Goal: Complete application form

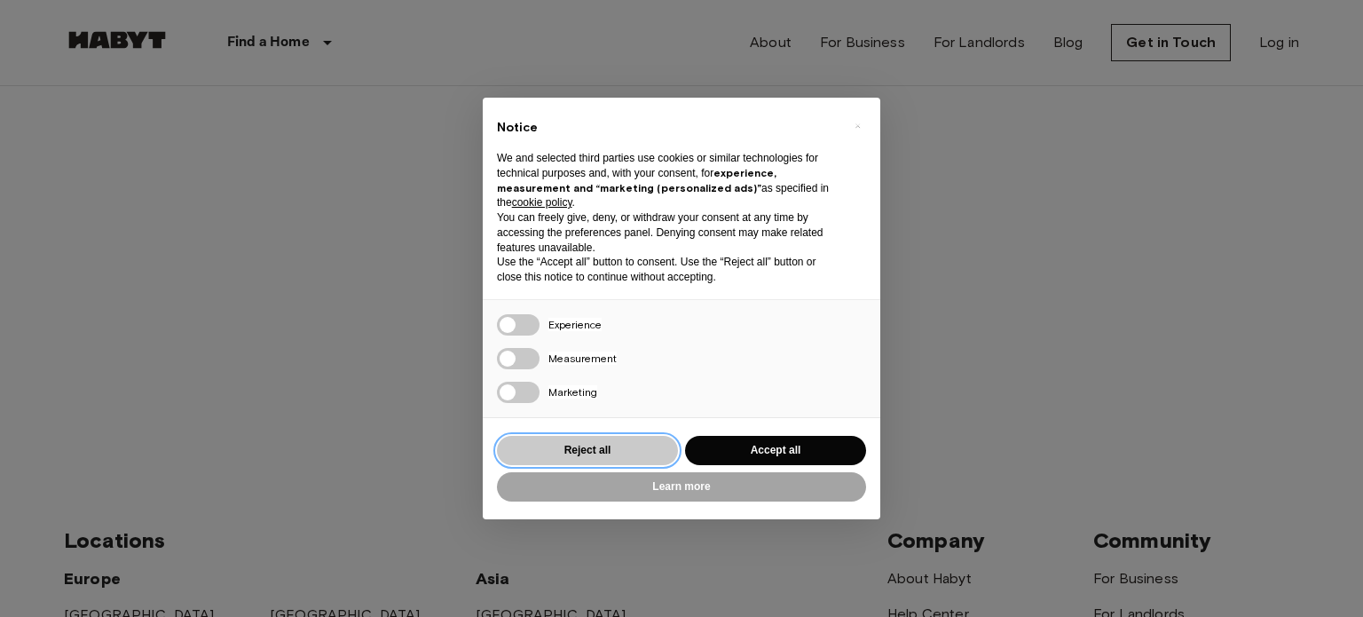
click at [572, 445] on button "Reject all" at bounding box center [587, 450] width 181 height 29
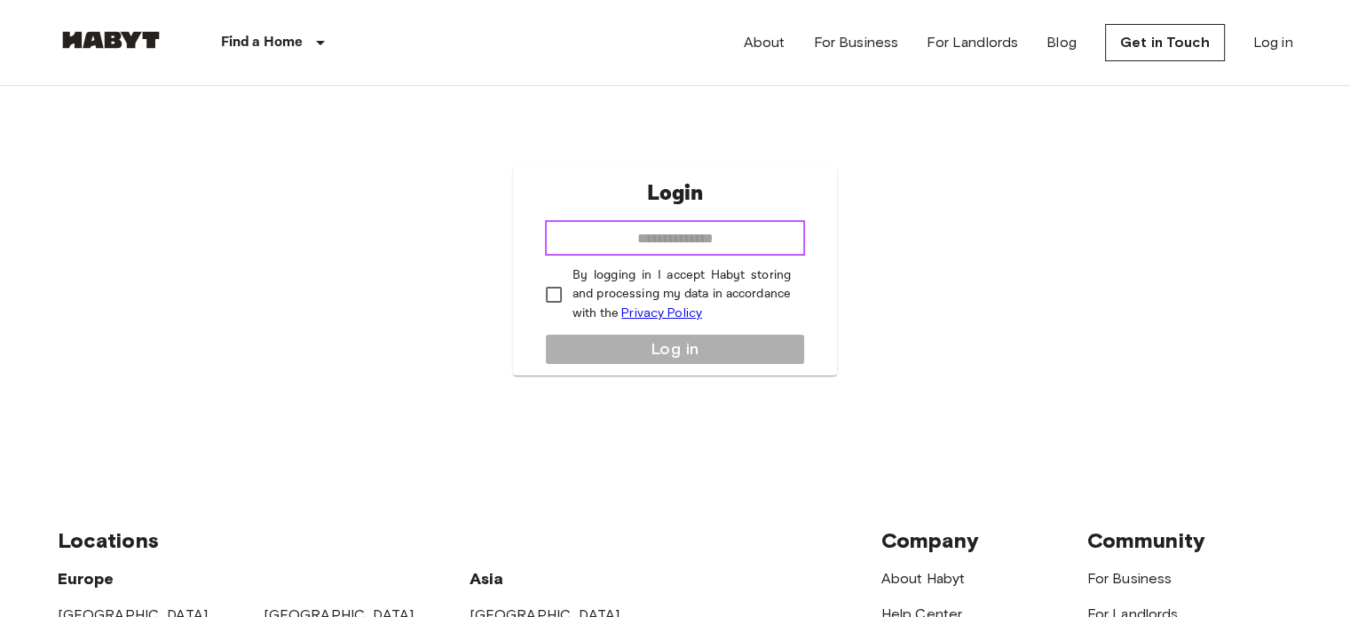
click at [744, 235] on input "email" at bounding box center [675, 237] width 260 height 35
type input "**********"
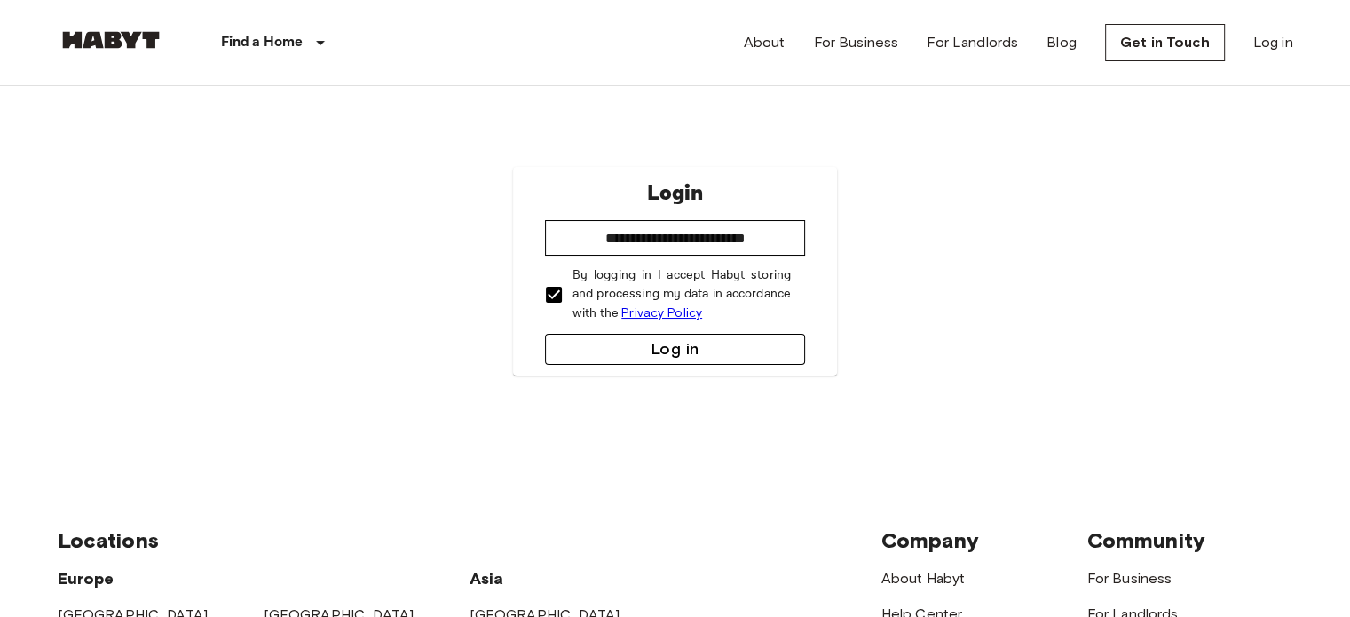
click at [678, 343] on button "Log in" at bounding box center [675, 349] width 260 height 31
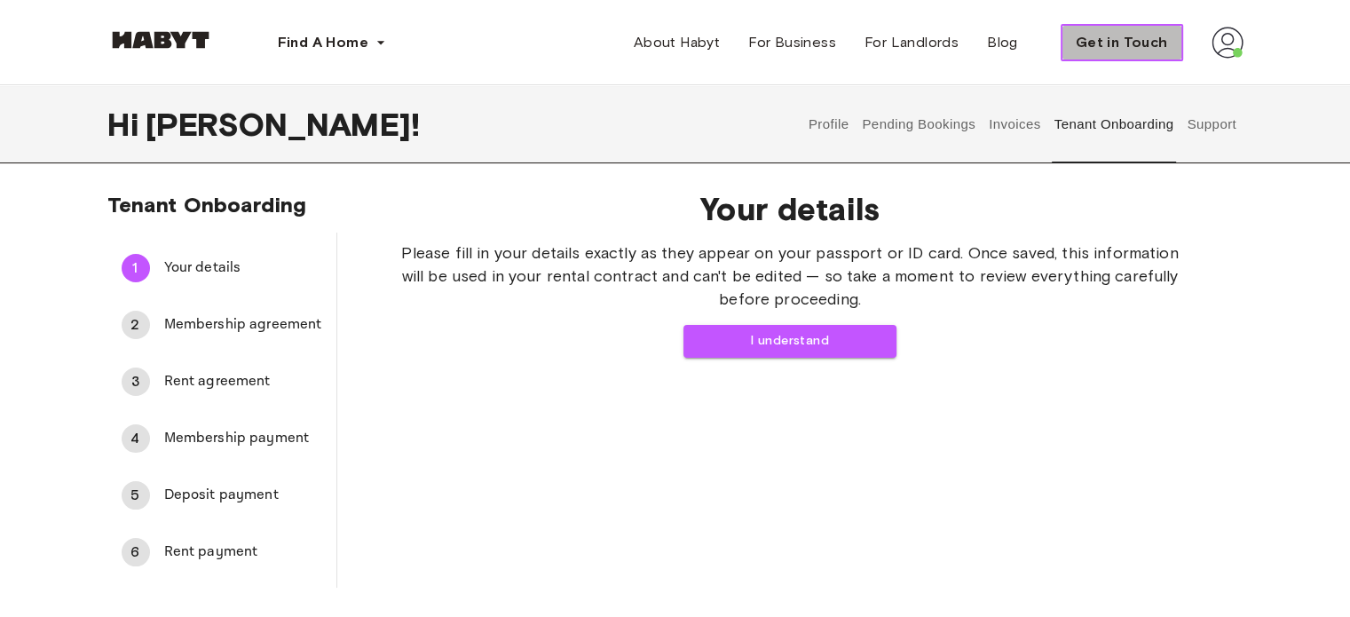
click at [1136, 26] on button "Get in Touch" at bounding box center [1121, 42] width 122 height 37
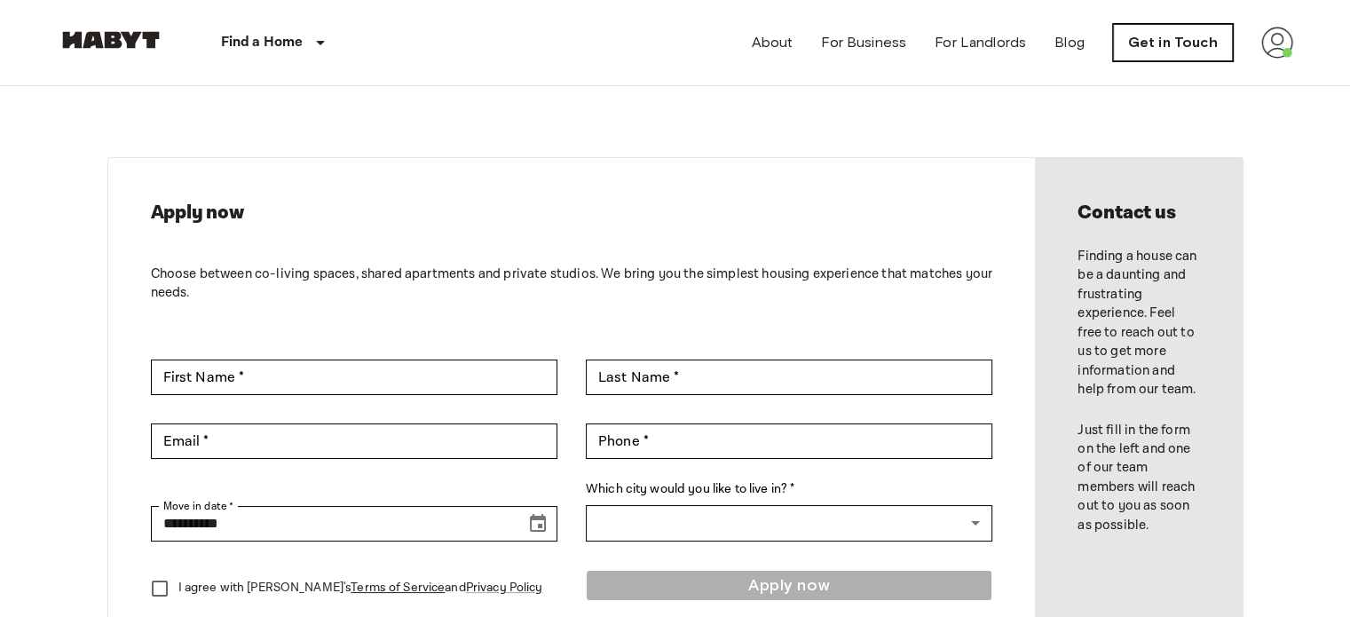
click at [1199, 41] on link "Get in Touch" at bounding box center [1173, 42] width 120 height 37
click at [1274, 42] on img at bounding box center [1277, 43] width 32 height 32
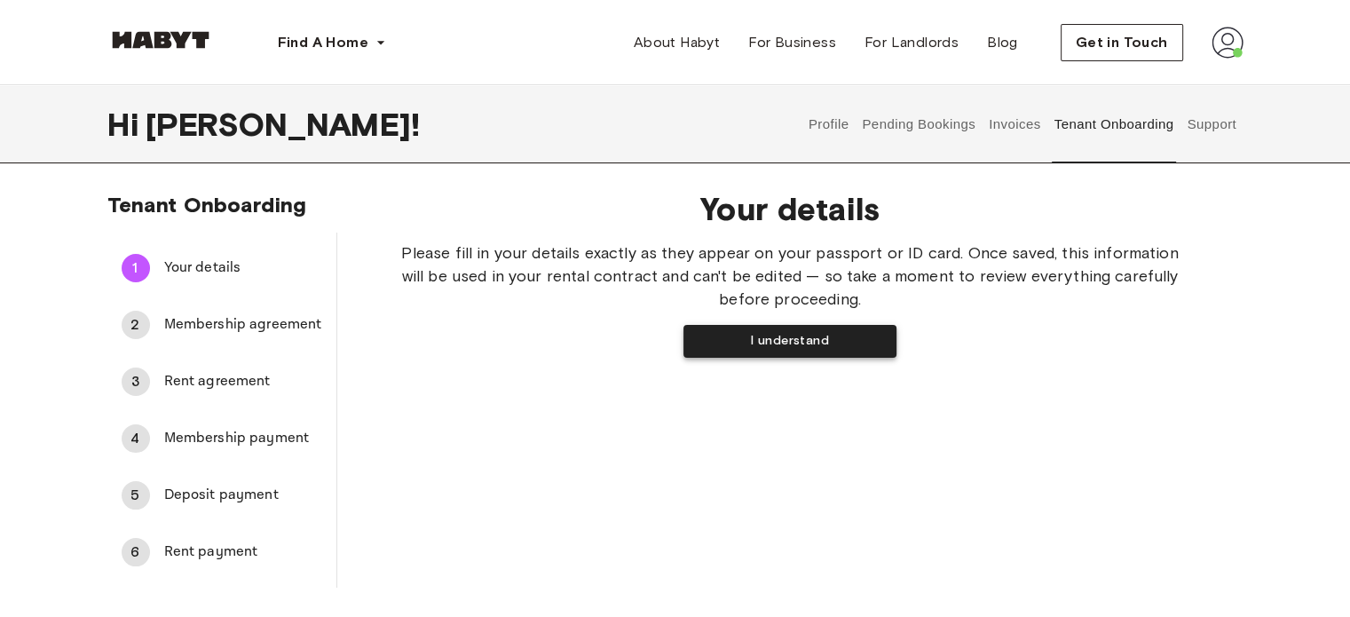
click at [819, 328] on button "I understand" at bounding box center [789, 341] width 213 height 33
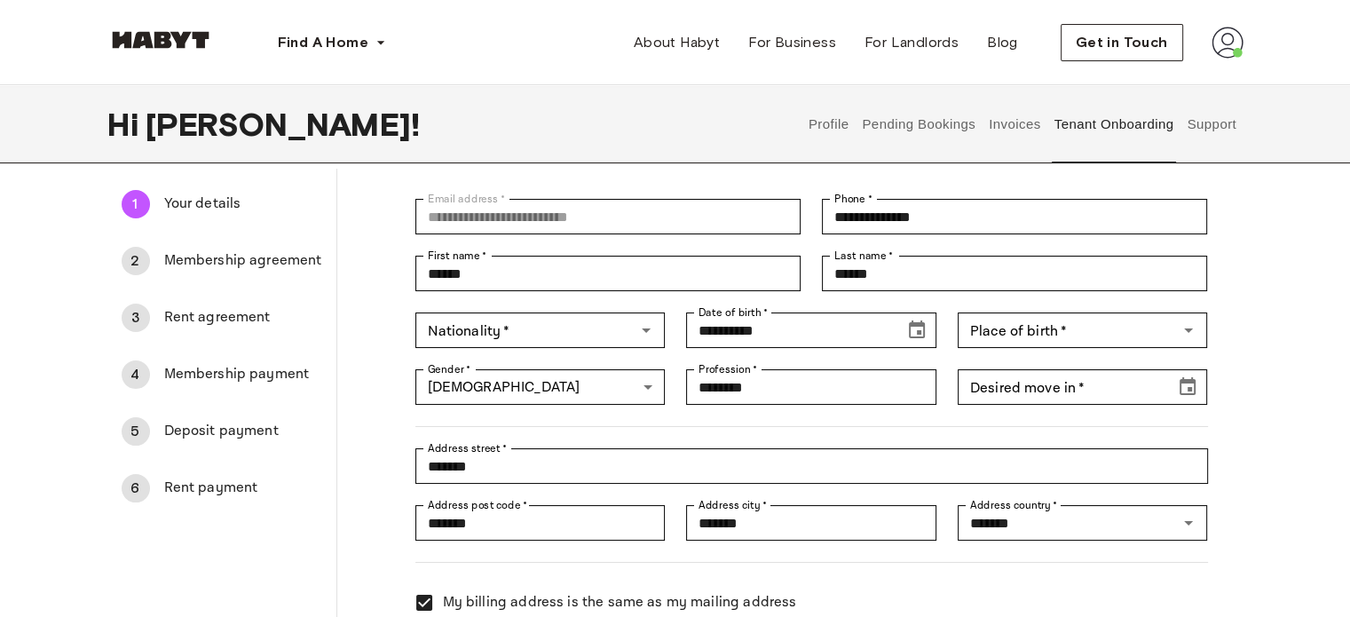
scroll to position [89, 0]
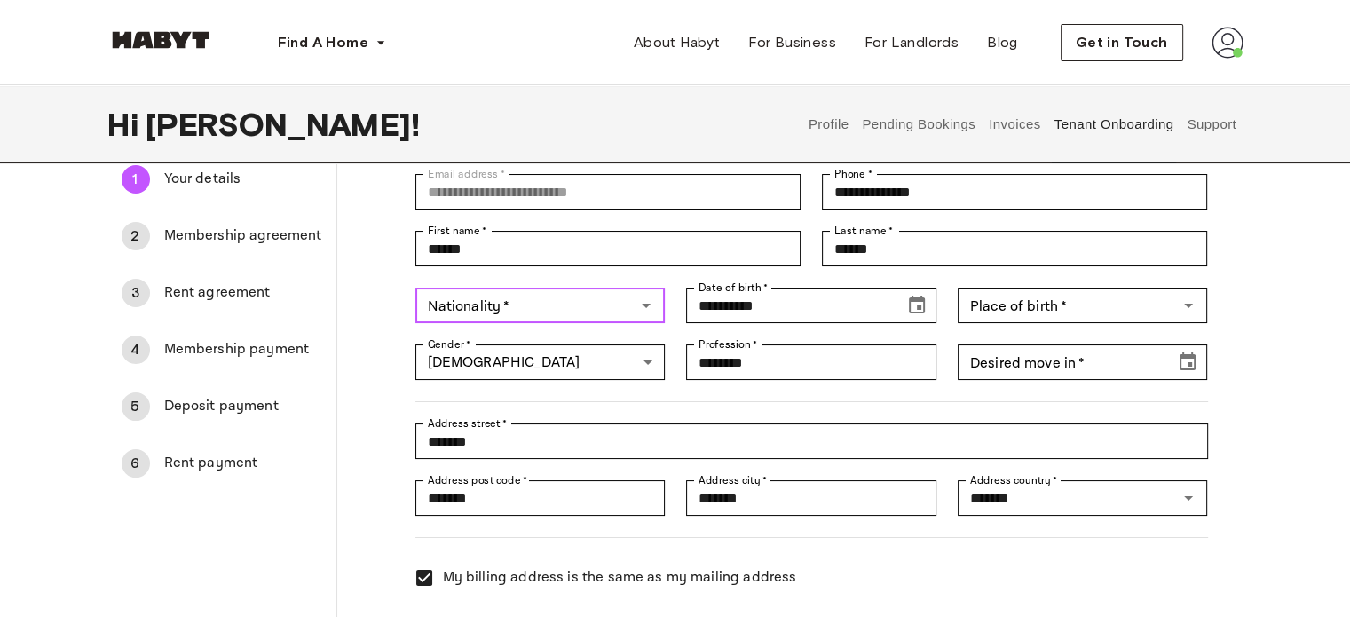
click at [614, 304] on input "Nationality   *" at bounding box center [526, 305] width 210 height 25
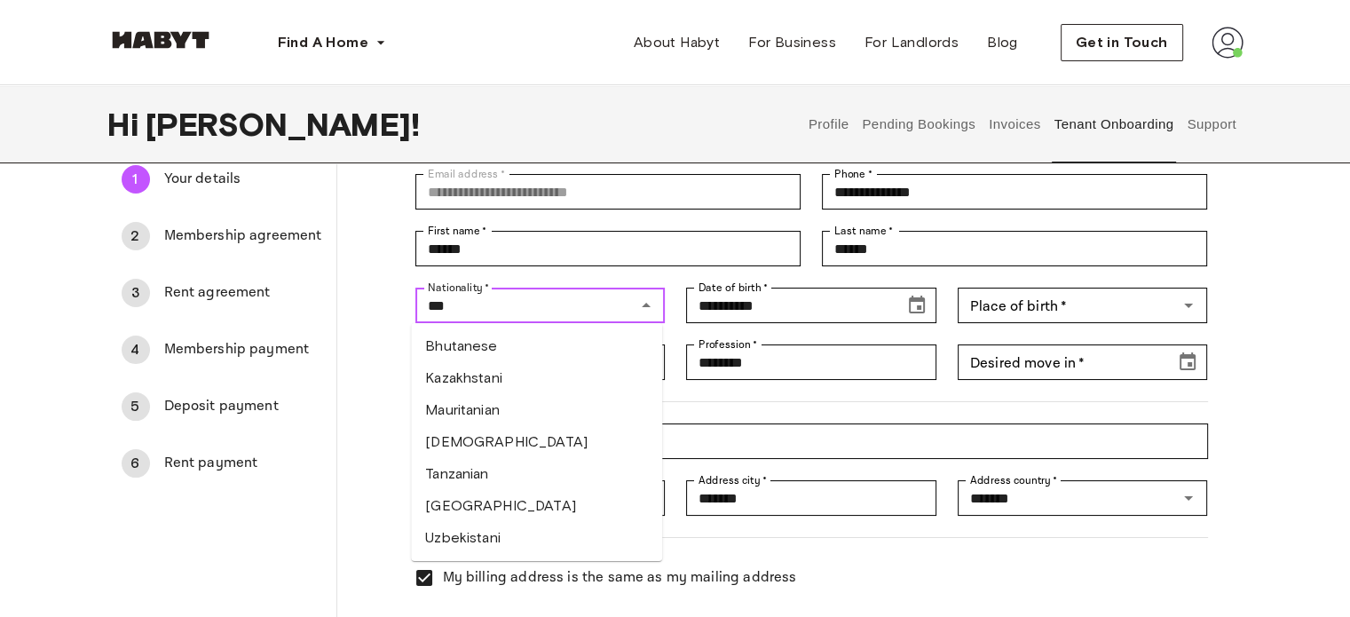
click at [497, 480] on li "Tanzanian" at bounding box center [536, 474] width 251 height 32
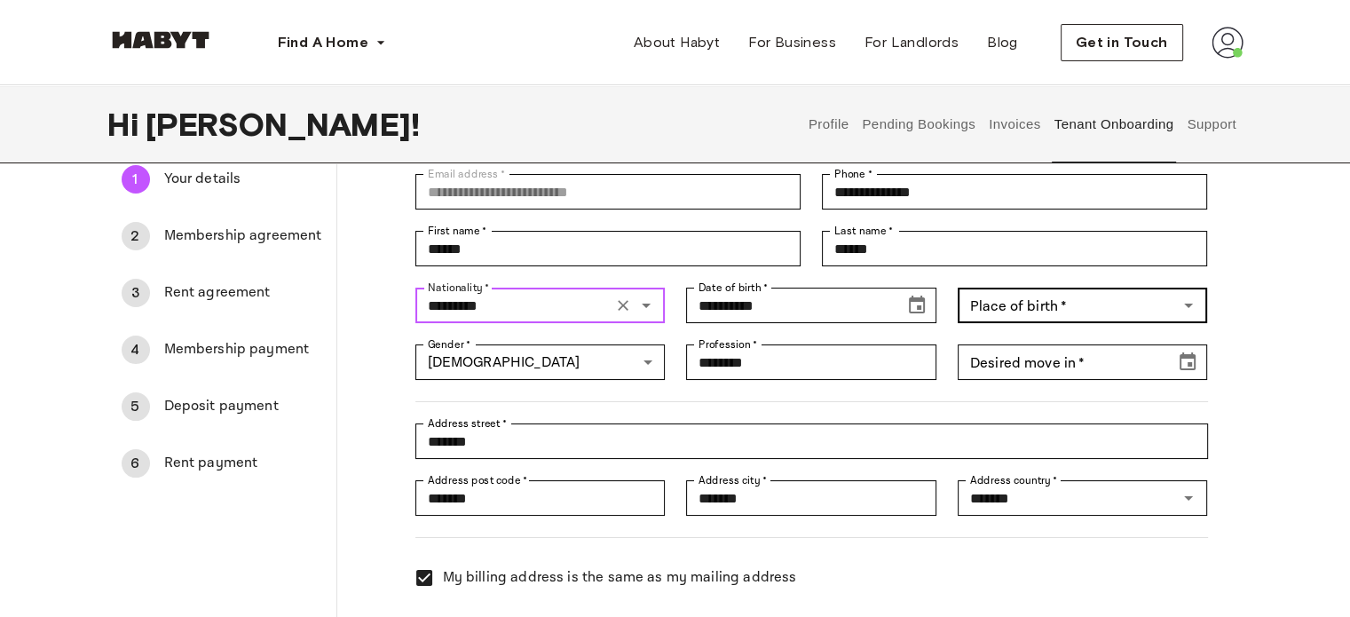
type input "*********"
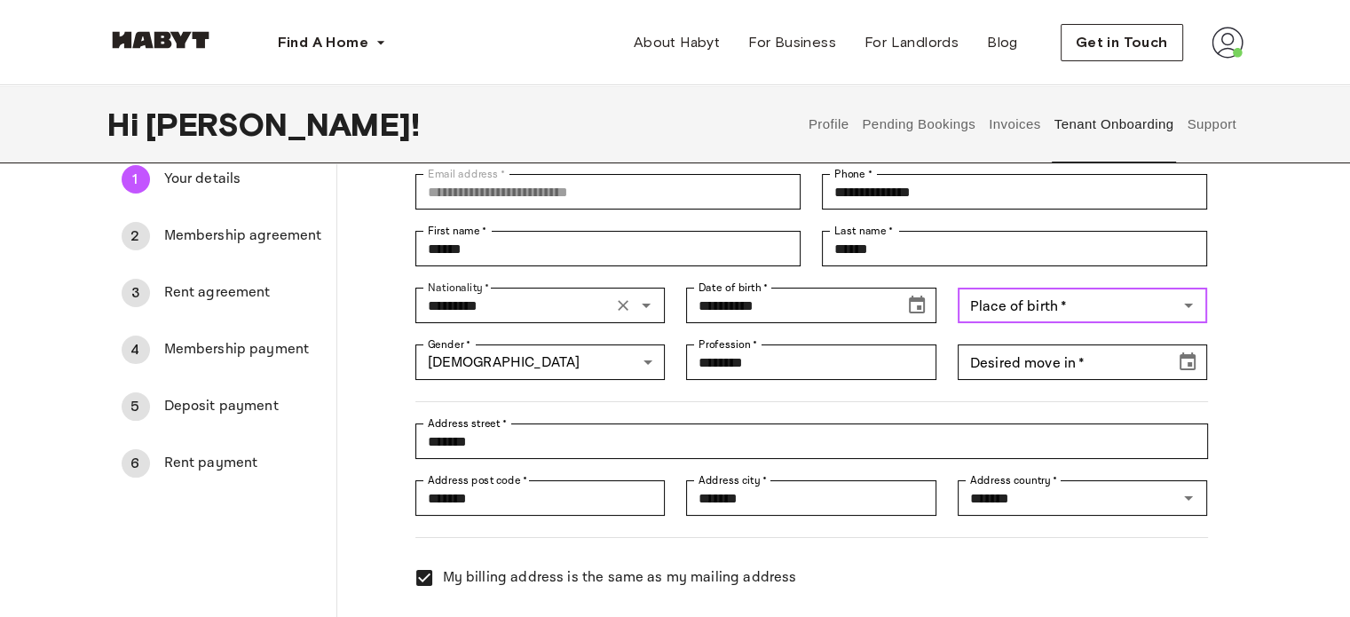
click at [1061, 307] on div "Place of birth   * Place of birth   *" at bounding box center [1083, 305] width 250 height 35
click at [1079, 344] on li "United Republic of Tanzania" at bounding box center [1082, 346] width 251 height 32
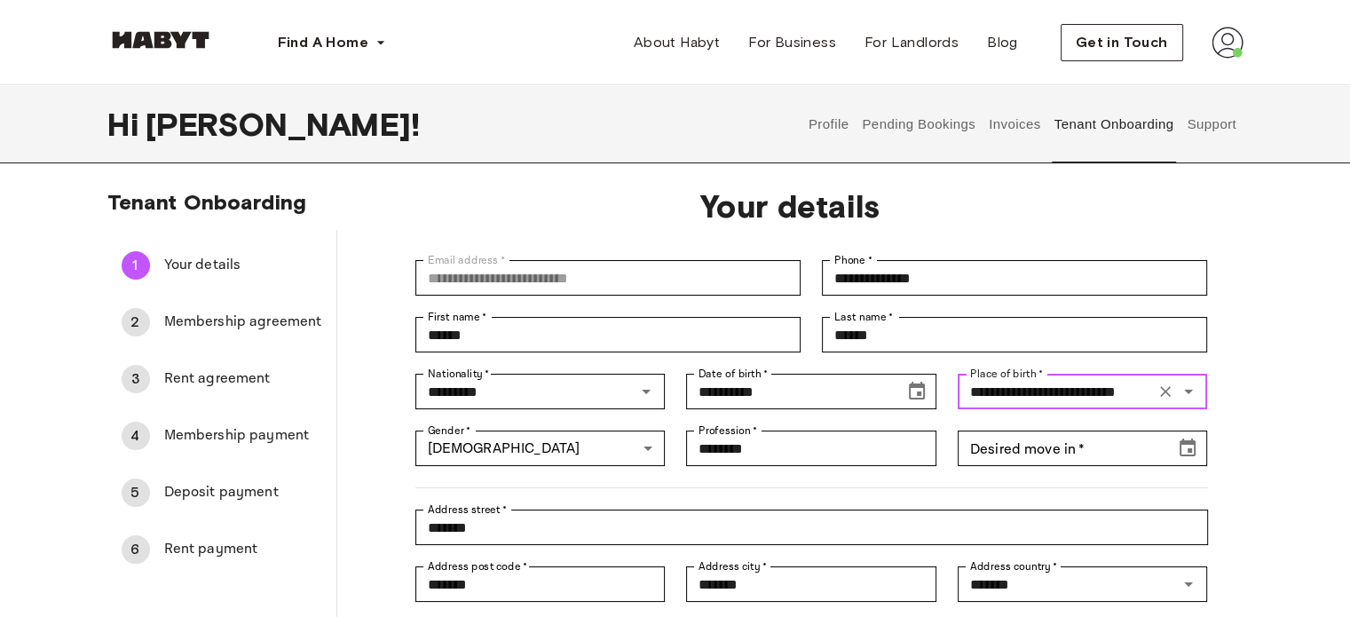
scroll to position [0, 0]
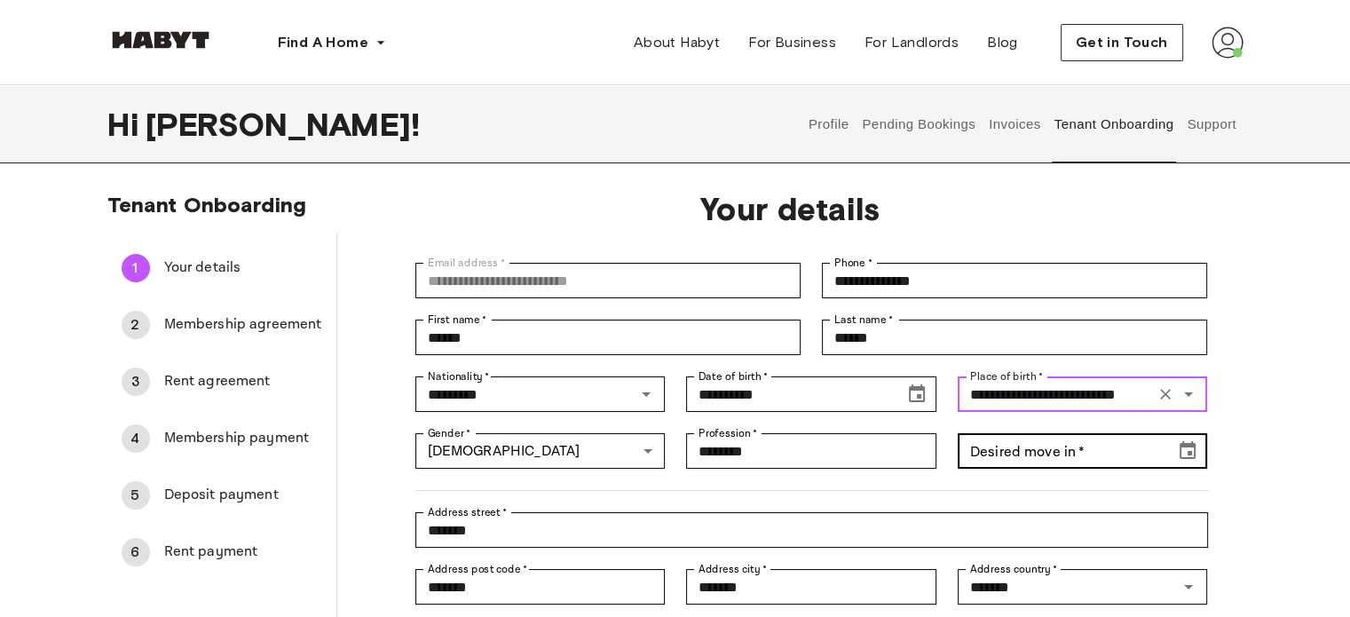
type input "**********"
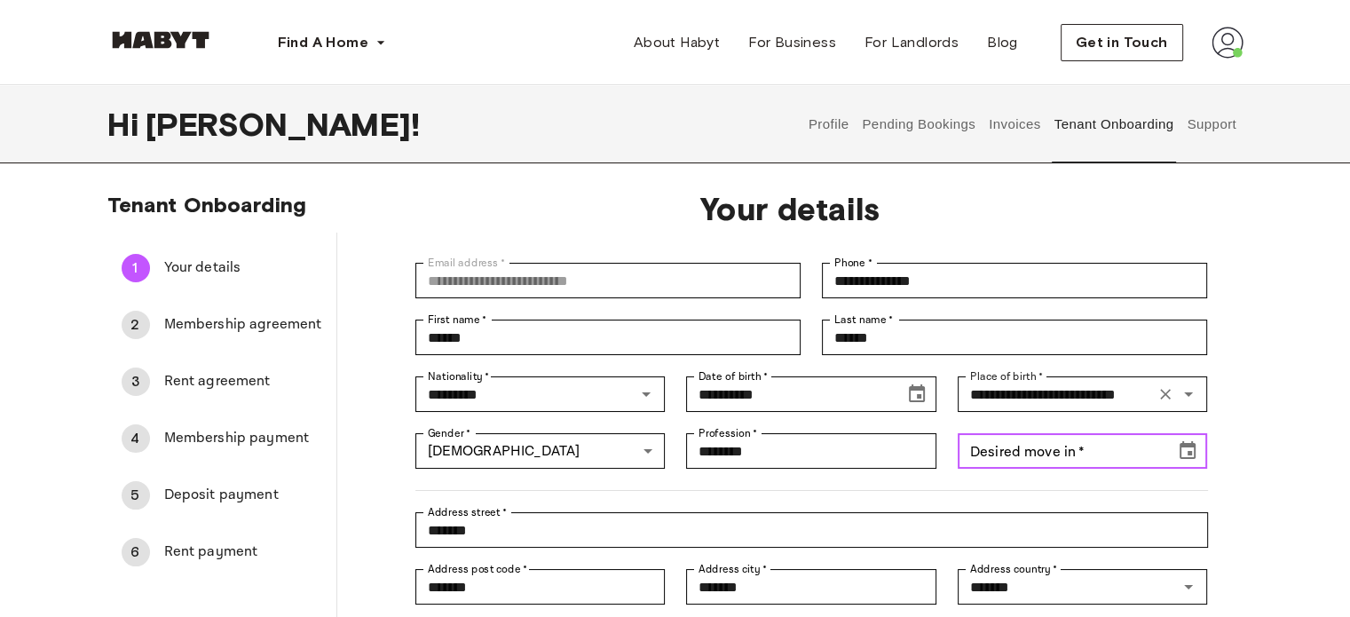
click at [1186, 436] on button "Choose date" at bounding box center [1187, 450] width 35 height 35
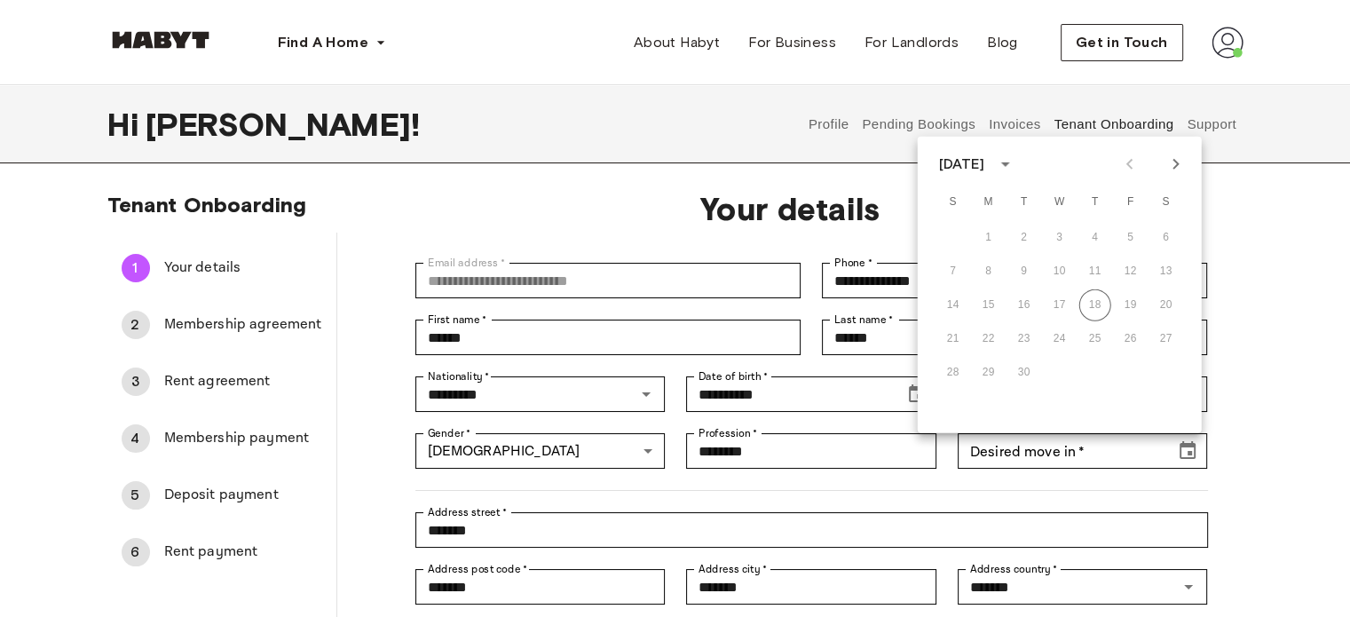
click at [1265, 317] on div "**********" at bounding box center [675, 473] width 1278 height 562
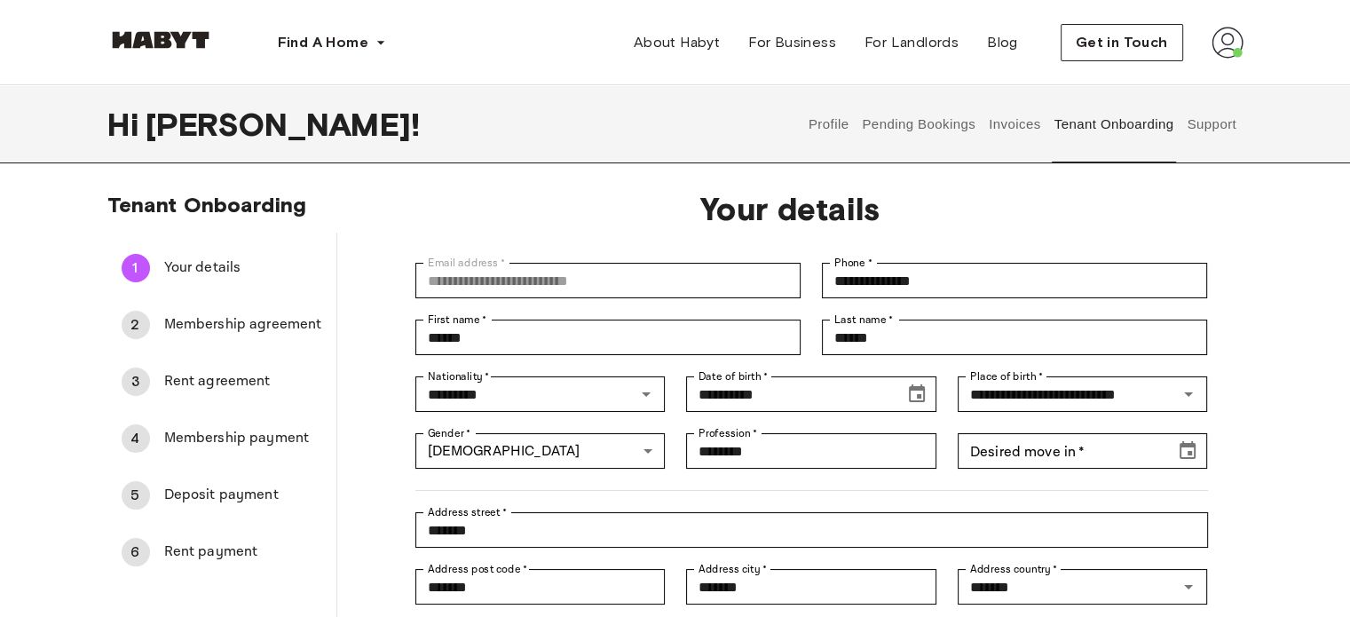
click at [935, 120] on button "Pending Bookings" at bounding box center [919, 124] width 118 height 78
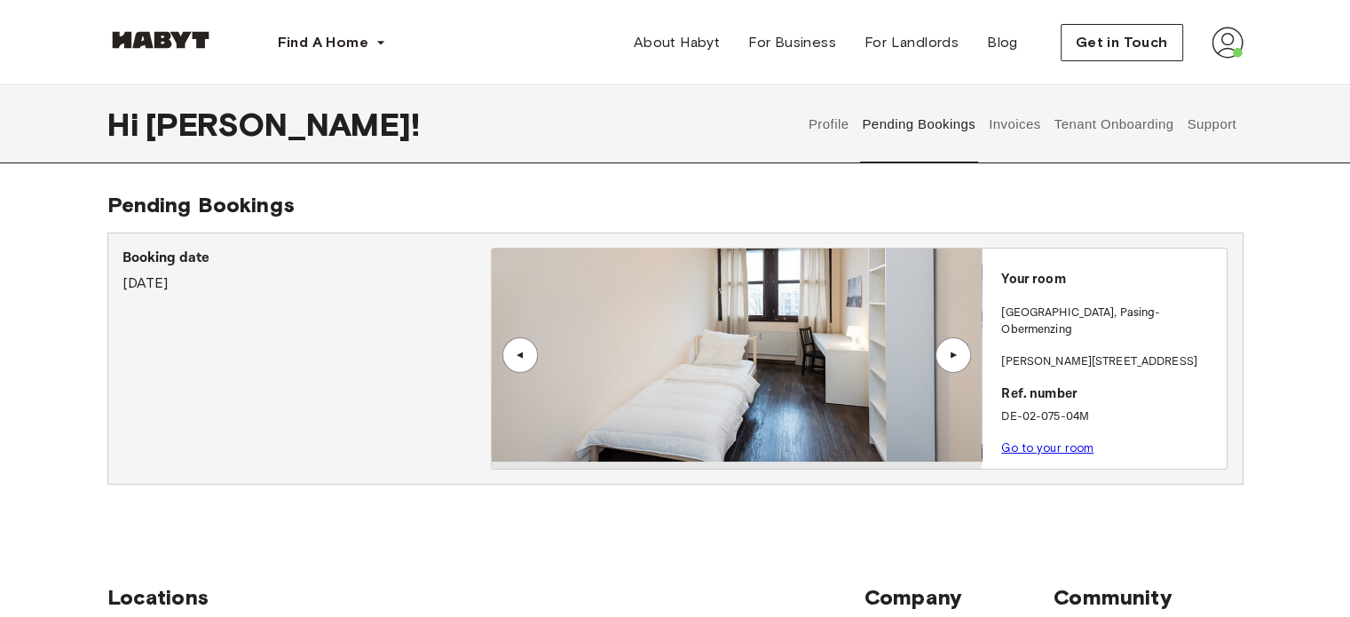
click at [1213, 122] on button "Support" at bounding box center [1212, 124] width 54 height 78
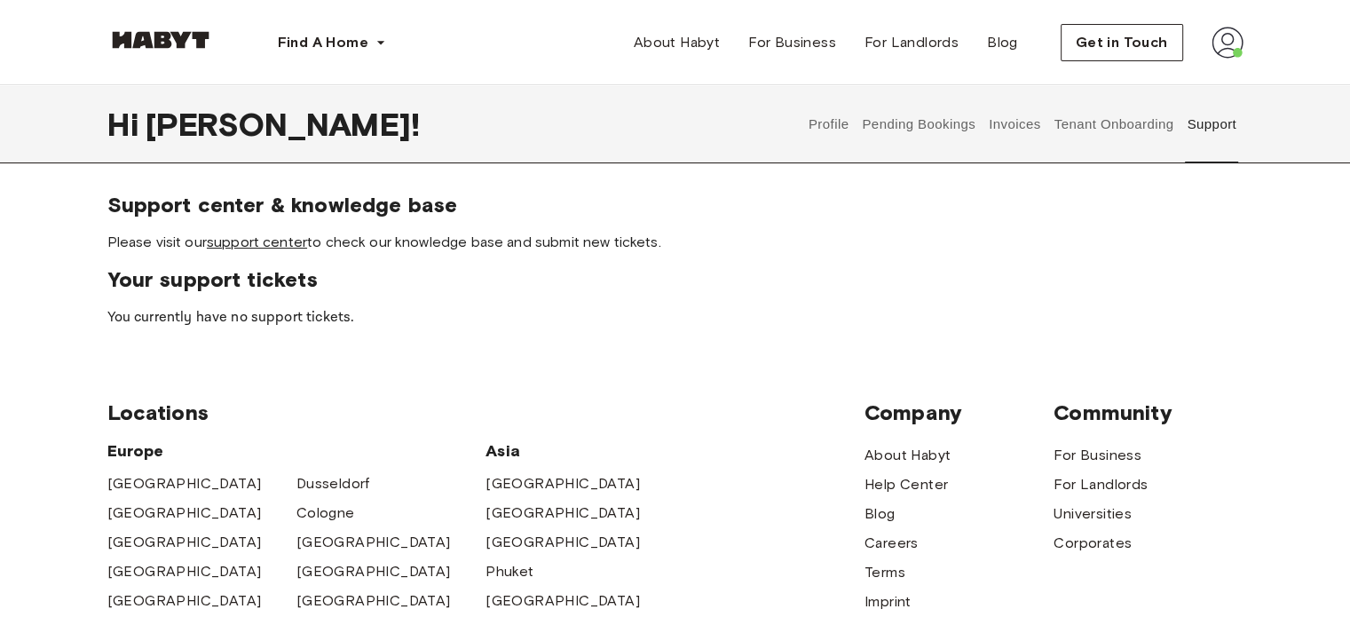
click at [276, 244] on link "support center" at bounding box center [257, 241] width 100 height 17
click at [259, 242] on link "support center" at bounding box center [257, 241] width 100 height 17
